Goal: Check status: Check status

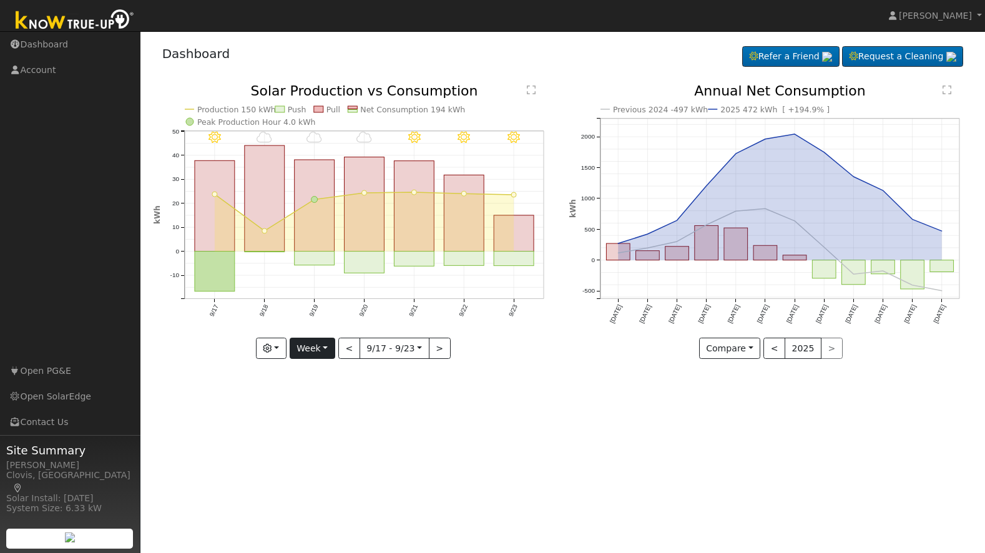
click at [318, 348] on button "Week" at bounding box center [313, 348] width 46 height 21
click at [317, 406] on link "Month" at bounding box center [333, 409] width 87 height 17
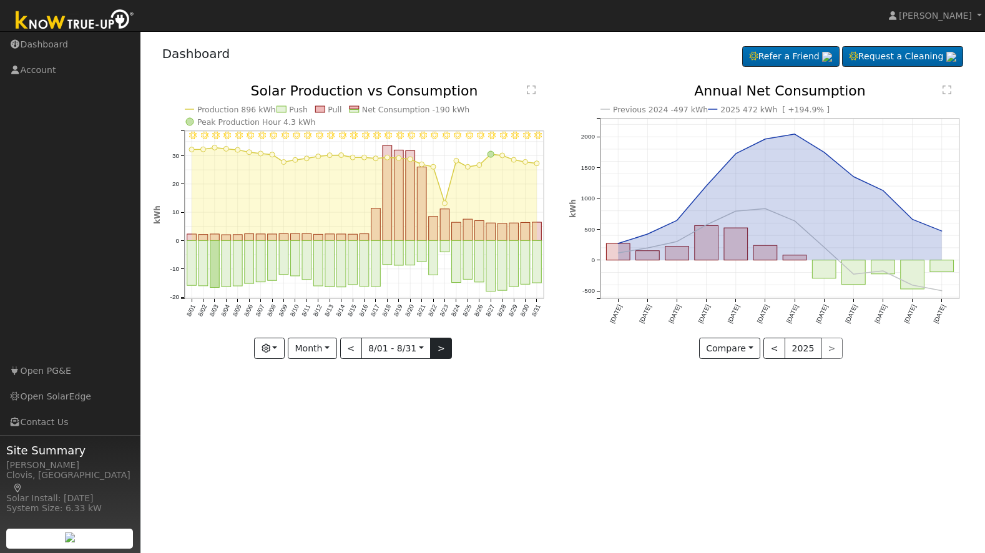
click at [435, 351] on button ">" at bounding box center [441, 348] width 22 height 21
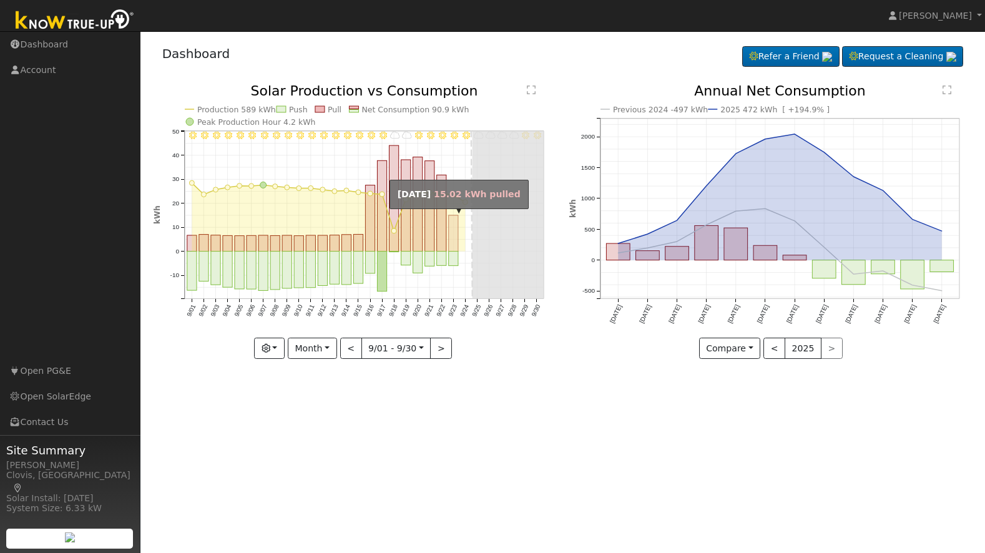
click at [454, 227] on rect "onclick=""" at bounding box center [453, 233] width 9 height 36
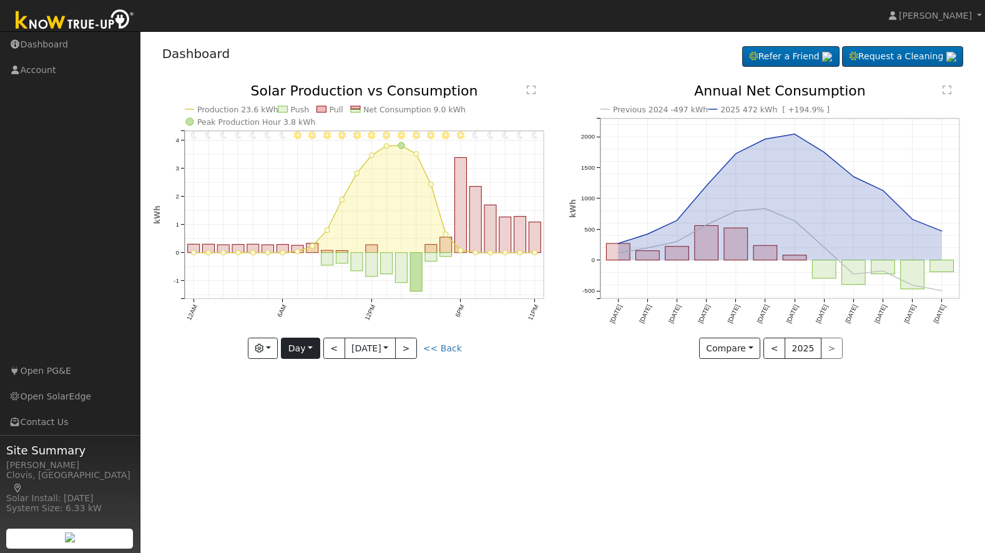
click at [310, 353] on button "Day" at bounding box center [300, 348] width 39 height 21
click at [308, 410] on link "Month" at bounding box center [325, 409] width 87 height 17
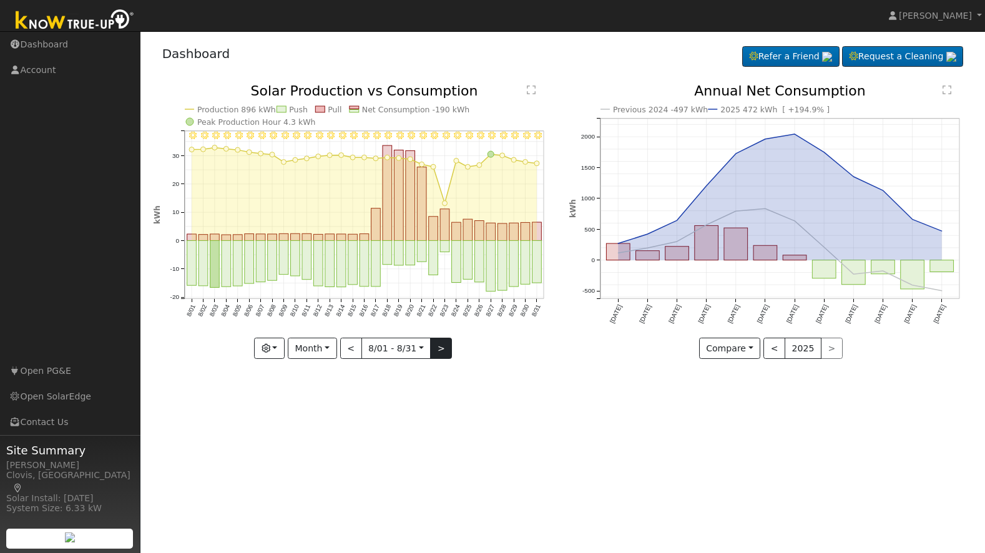
click at [445, 348] on button ">" at bounding box center [441, 348] width 22 height 21
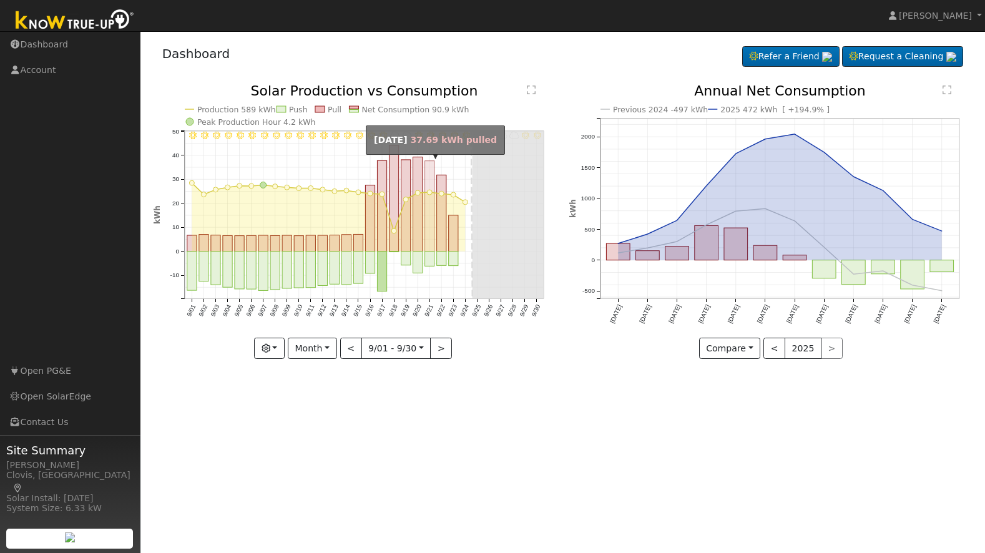
click at [430, 231] on rect "onclick=""" at bounding box center [429, 206] width 9 height 91
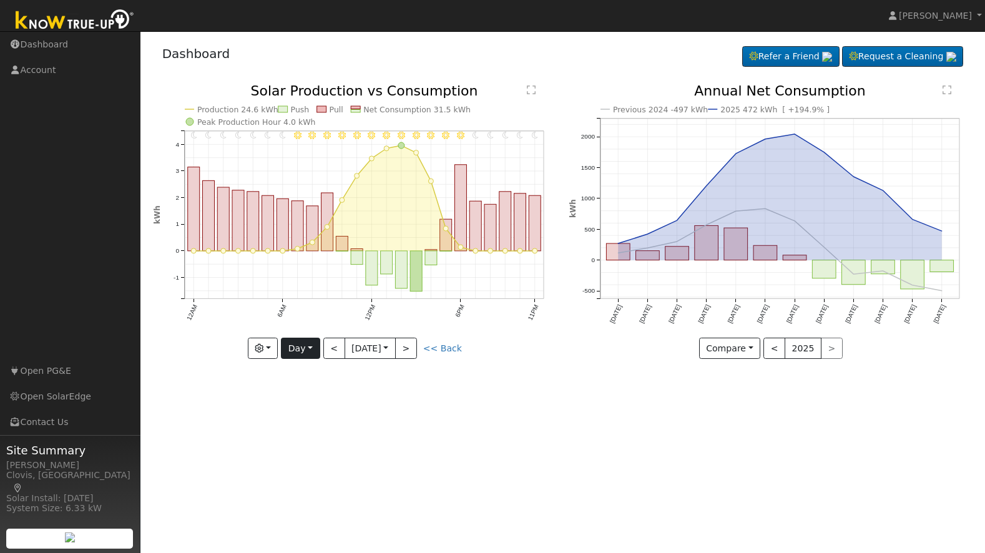
click at [312, 354] on button "Day" at bounding box center [300, 348] width 39 height 21
click at [312, 409] on link "Month" at bounding box center [325, 409] width 87 height 17
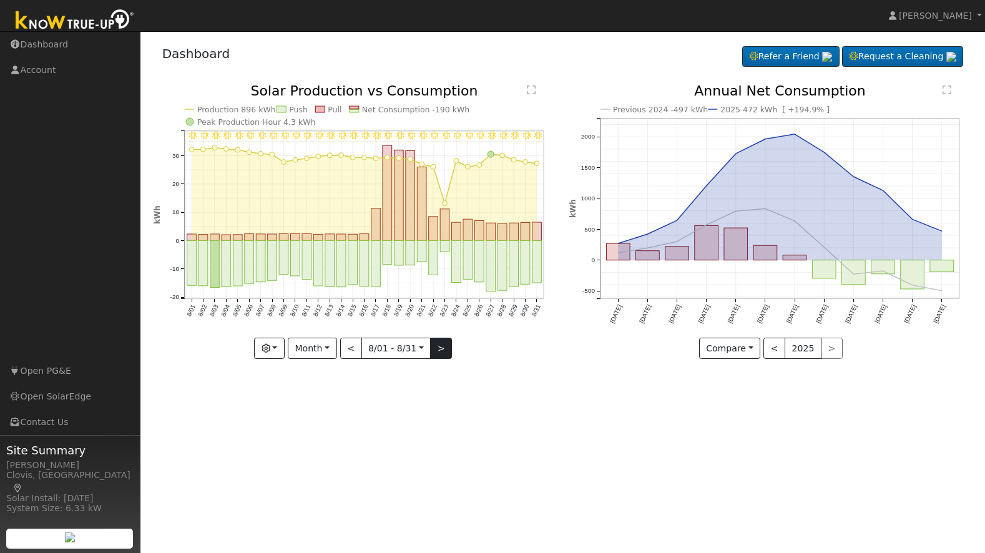
click at [436, 348] on button ">" at bounding box center [441, 348] width 22 height 21
type input "[DATE]"
